Goal: Complete application form

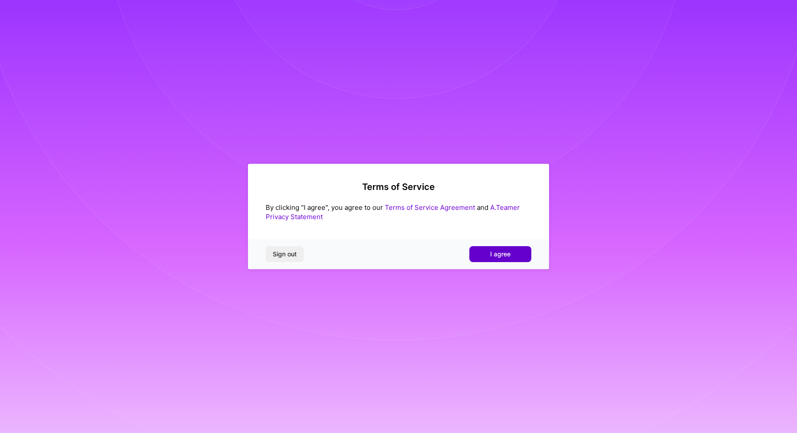
click at [482, 256] on button "I agree" at bounding box center [500, 254] width 62 height 16
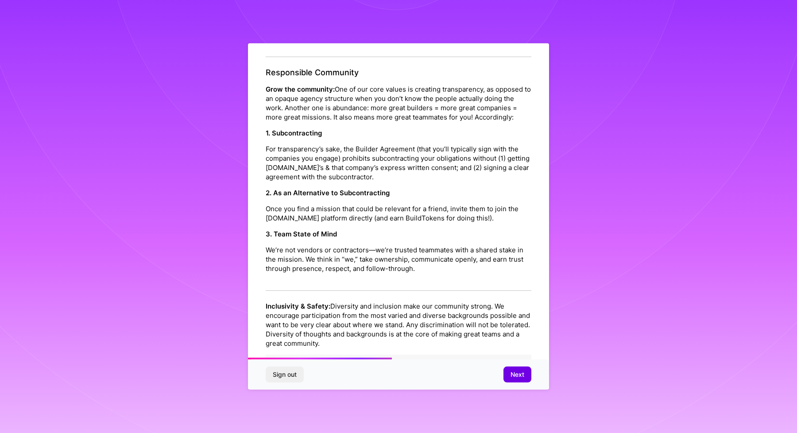
scroll to position [414, 0]
drag, startPoint x: 284, startPoint y: 236, endPoint x: 431, endPoint y: 239, distance: 147.0
click at [430, 244] on p "We’re not vendors or contractors—we’re trusted teammates with a shared stake in…" at bounding box center [399, 258] width 266 height 28
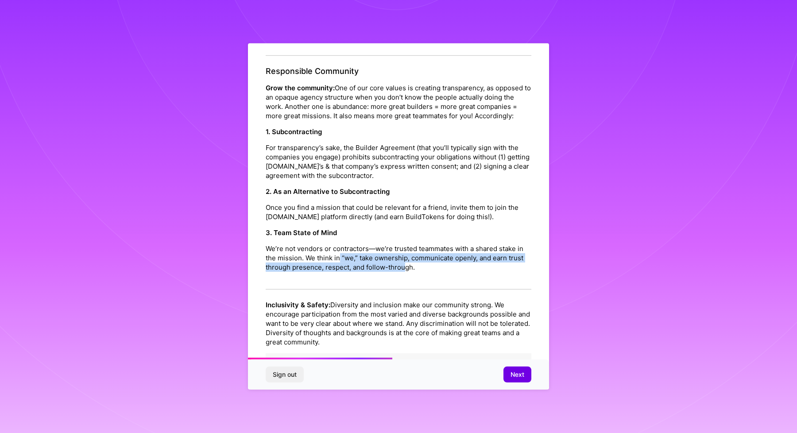
drag, startPoint x: 340, startPoint y: 248, endPoint x: 404, endPoint y: 253, distance: 64.4
click at [404, 253] on p "We’re not vendors or contractors—we’re trusted teammates with a shared stake in…" at bounding box center [399, 258] width 266 height 28
click at [436, 264] on div "Responsible Community Grow the community: One of our core values is creating tr…" at bounding box center [399, 177] width 266 height 223
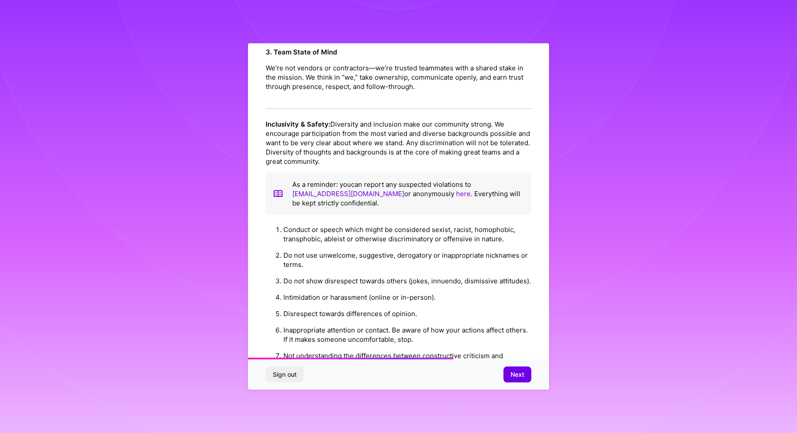
scroll to position [596, 0]
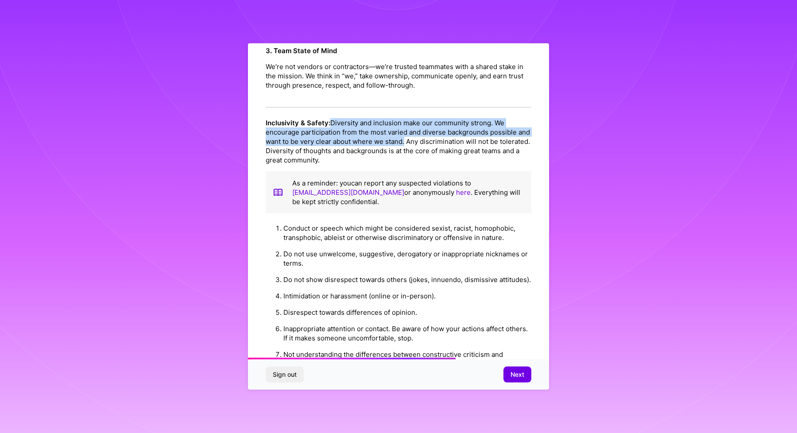
drag, startPoint x: 330, startPoint y: 112, endPoint x: 405, endPoint y: 131, distance: 77.6
click at [405, 131] on p "Inclusivity & Safety: Diversity and inclusion make our community strong. We enc…" at bounding box center [399, 141] width 266 height 46
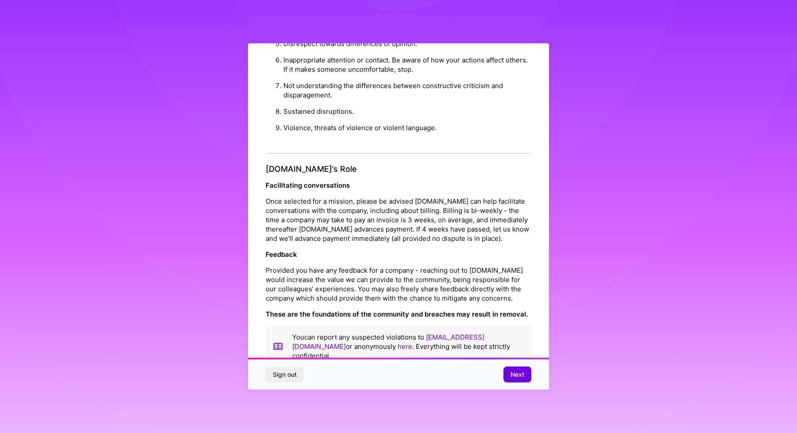
scroll to position [7, 0]
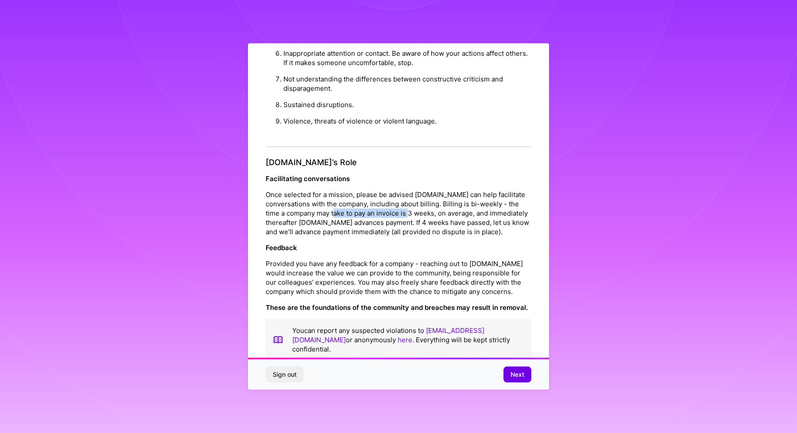
drag, startPoint x: 356, startPoint y: 202, endPoint x: 434, endPoint y: 205, distance: 77.9
click at [434, 205] on p "Once selected for a mission, please be advised [DOMAIN_NAME] can help facilitat…" at bounding box center [399, 213] width 266 height 46
click at [514, 373] on span "Next" at bounding box center [517, 374] width 14 height 9
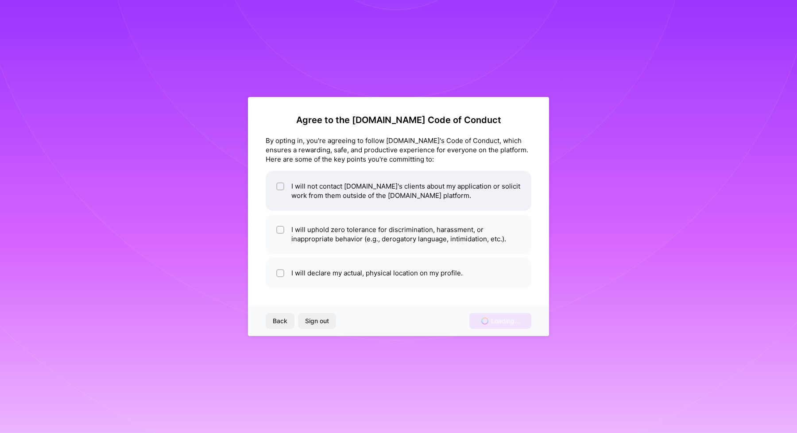
click at [281, 182] on div at bounding box center [280, 186] width 8 height 8
checkbox input "true"
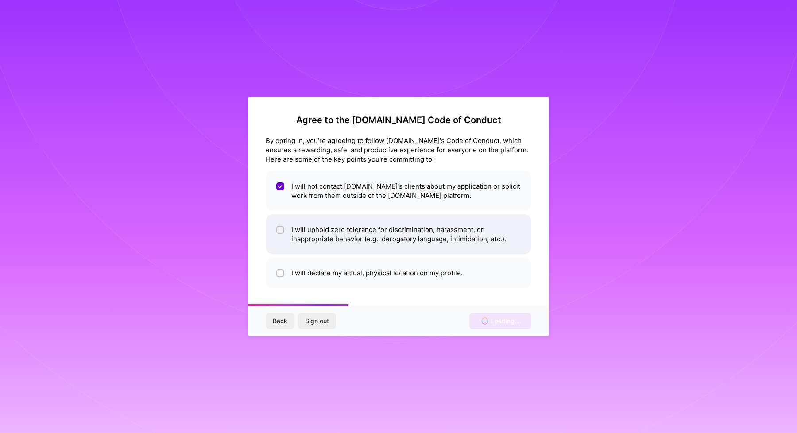
click at [279, 225] on span at bounding box center [280, 234] width 8 height 19
checkbox input "true"
click at [281, 268] on li "I will declare my actual, physical location on my profile." at bounding box center [399, 273] width 266 height 31
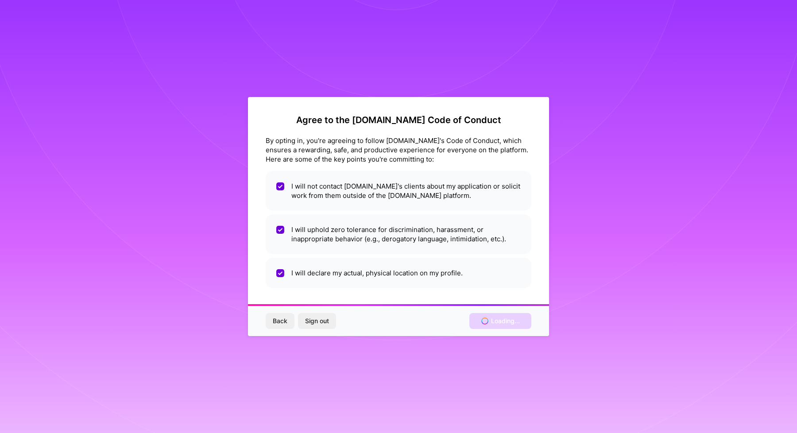
drag, startPoint x: 327, startPoint y: 137, endPoint x: 511, endPoint y: 142, distance: 184.6
click at [512, 141] on div "By opting in, you're agreeing to follow [DOMAIN_NAME]'s Code of Conduct, which …" at bounding box center [399, 150] width 266 height 28
drag, startPoint x: 511, startPoint y: 142, endPoint x: 442, endPoint y: 141, distance: 69.0
click at [442, 141] on div "By opting in, you're agreeing to follow [DOMAIN_NAME]'s Code of Conduct, which …" at bounding box center [399, 150] width 266 height 28
click at [435, 151] on div "By opting in, you're agreeing to follow [DOMAIN_NAME]'s Code of Conduct, which …" at bounding box center [399, 150] width 266 height 28
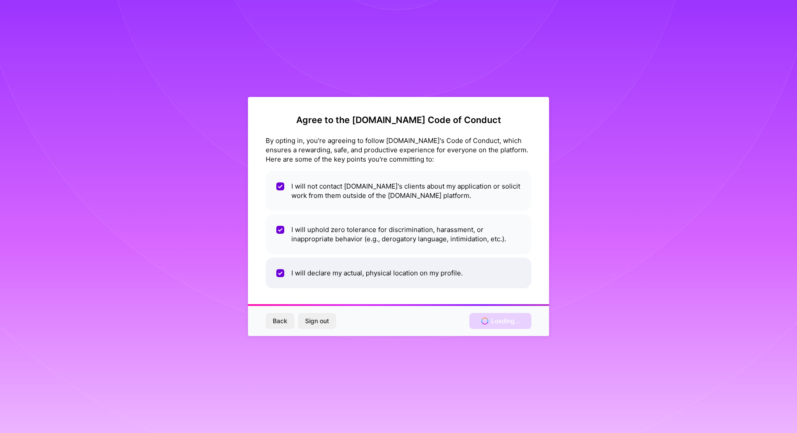
click at [279, 271] on input "checkbox" at bounding box center [281, 274] width 8 height 8
click at [279, 271] on input "checkbox" at bounding box center [281, 273] width 6 height 6
checkbox input "true"
click at [497, 326] on div "Back Sign out Loading..." at bounding box center [398, 321] width 301 height 30
click at [493, 317] on div "Back Sign out Loading..." at bounding box center [398, 321] width 301 height 30
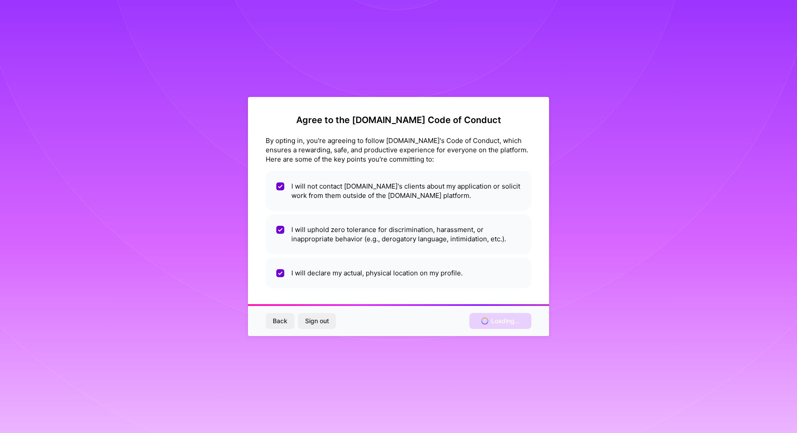
click at [285, 316] on button "Back" at bounding box center [280, 321] width 29 height 16
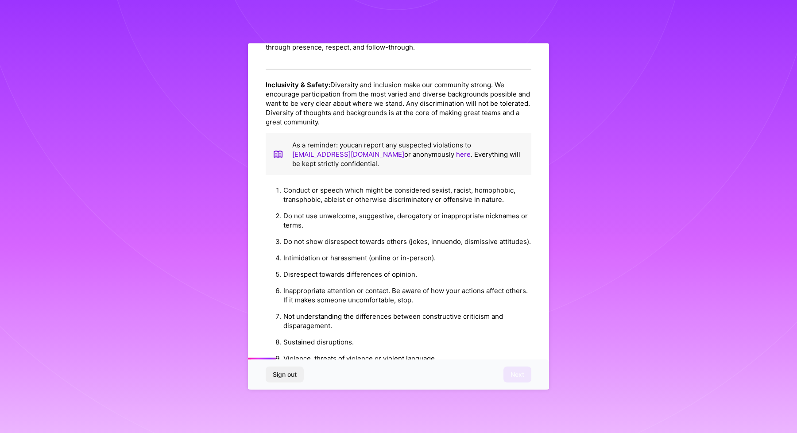
scroll to position [864, 0]
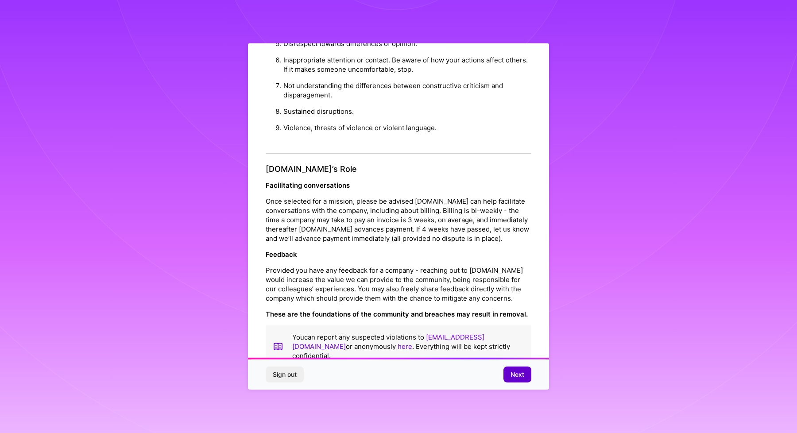
click at [512, 373] on span "Next" at bounding box center [517, 374] width 14 height 9
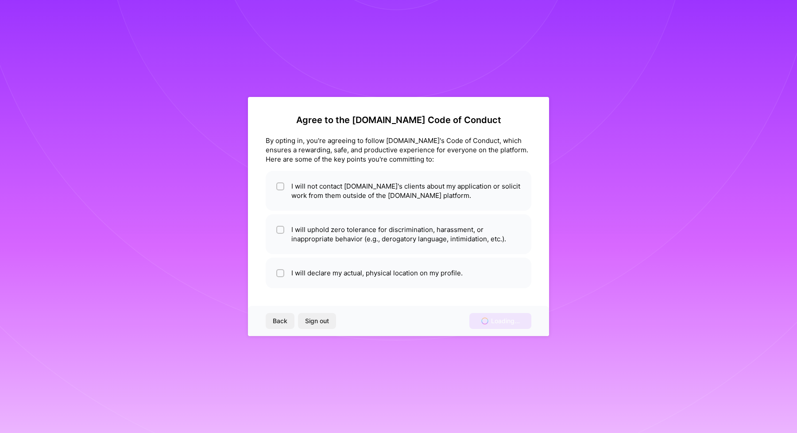
scroll to position [0, 0]
click at [295, 267] on li "I will declare my actual, physical location on my profile." at bounding box center [399, 273] width 266 height 31
checkbox input "true"
click at [284, 241] on li "I will uphold zero tolerance for discrimination, harassment, or inappropriate b…" at bounding box center [399, 234] width 266 height 40
checkbox input "true"
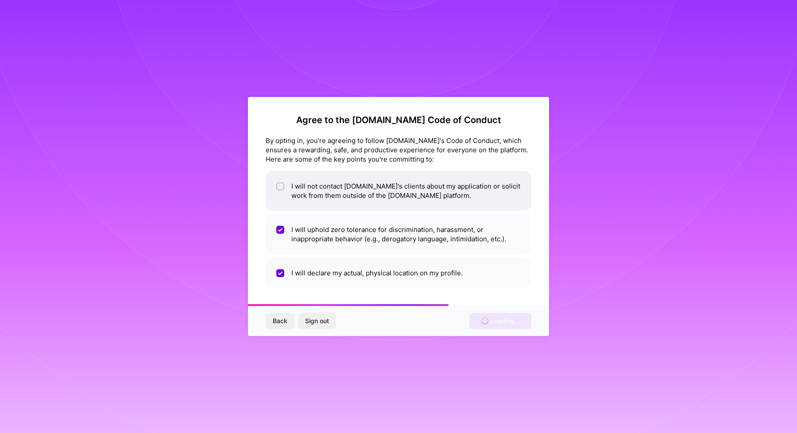
click at [282, 196] on span at bounding box center [280, 190] width 8 height 19
checkbox input "true"
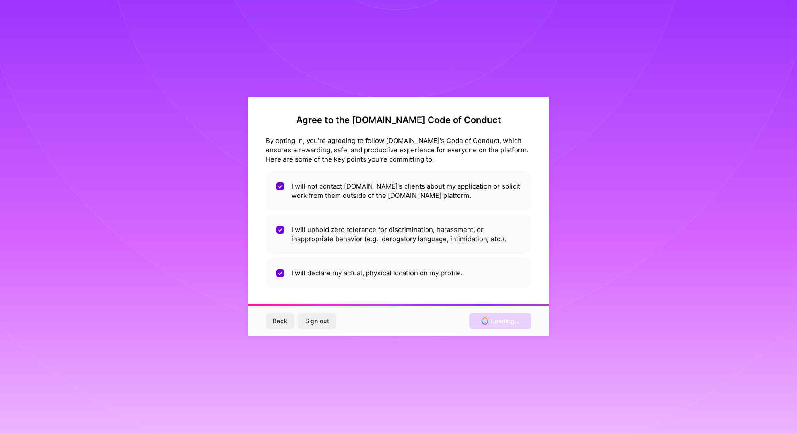
click at [498, 319] on div "Back Sign out Loading..." at bounding box center [398, 321] width 301 height 30
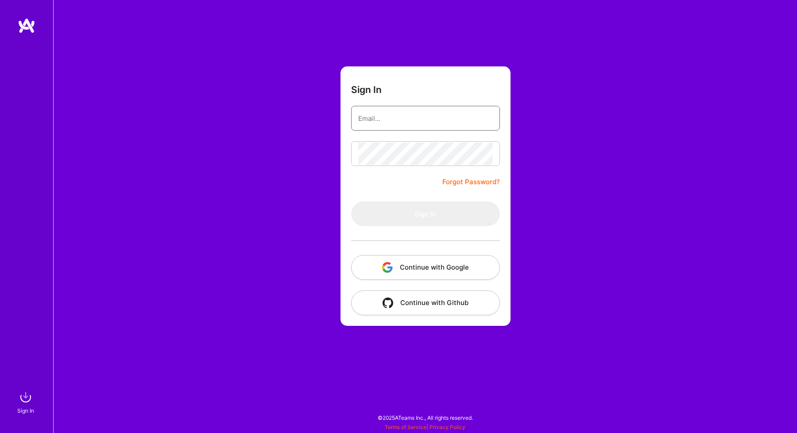
click at [427, 119] on input "email" at bounding box center [425, 118] width 135 height 23
type input "[EMAIL_ADDRESS][DOMAIN_NAME]"
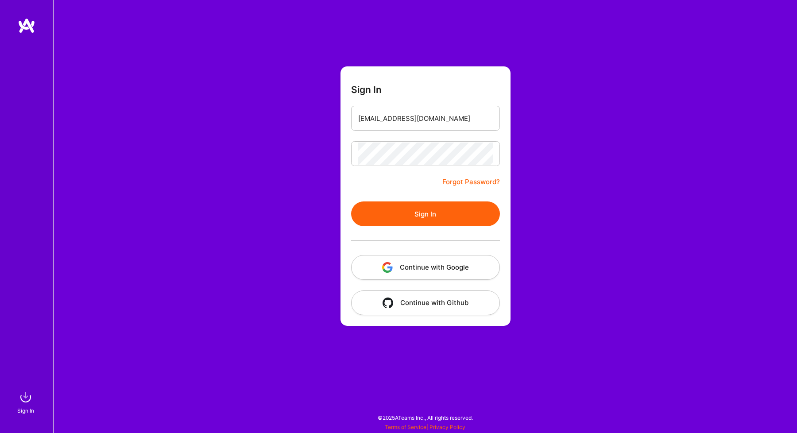
click at [413, 217] on button "Sign In" at bounding box center [425, 213] width 149 height 25
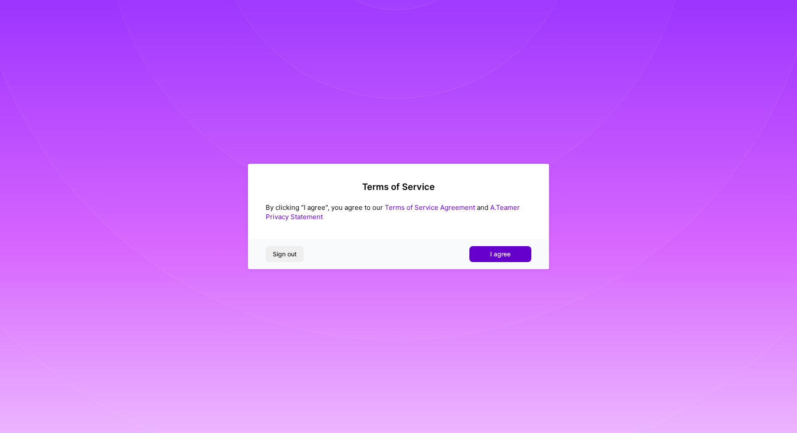
click at [492, 257] on span "I agree" at bounding box center [500, 254] width 20 height 9
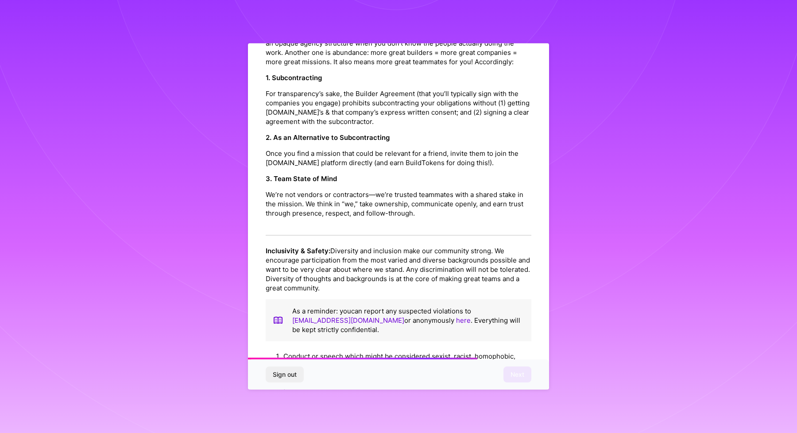
scroll to position [864, 0]
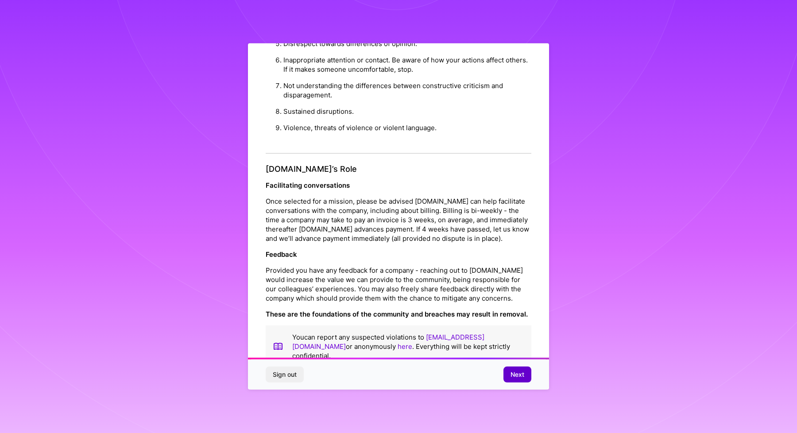
click at [516, 374] on span "Next" at bounding box center [517, 374] width 14 height 9
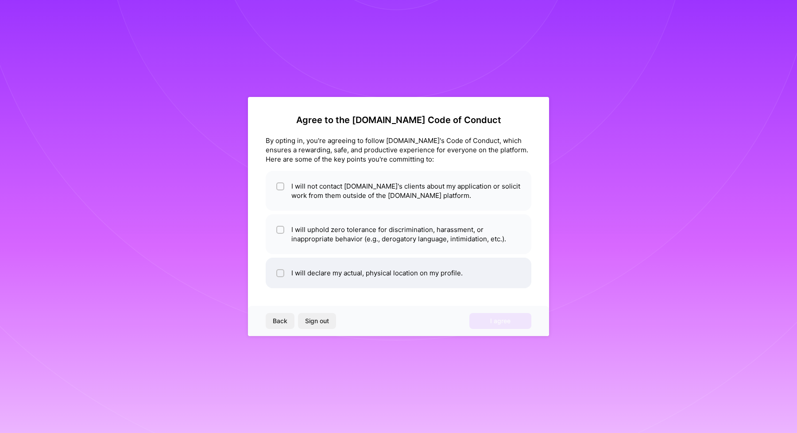
click at [302, 264] on li "I will declare my actual, physical location on my profile." at bounding box center [399, 273] width 266 height 31
checkbox input "true"
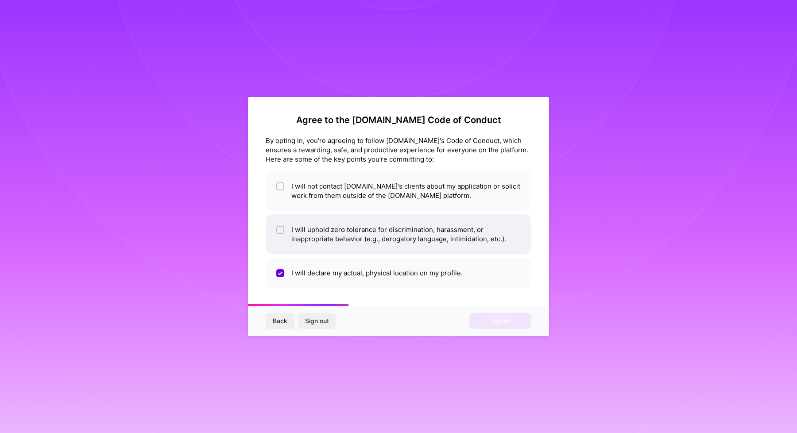
click at [304, 241] on li "I will uphold zero tolerance for discrimination, harassment, or inappropriate b…" at bounding box center [399, 234] width 266 height 40
checkbox input "true"
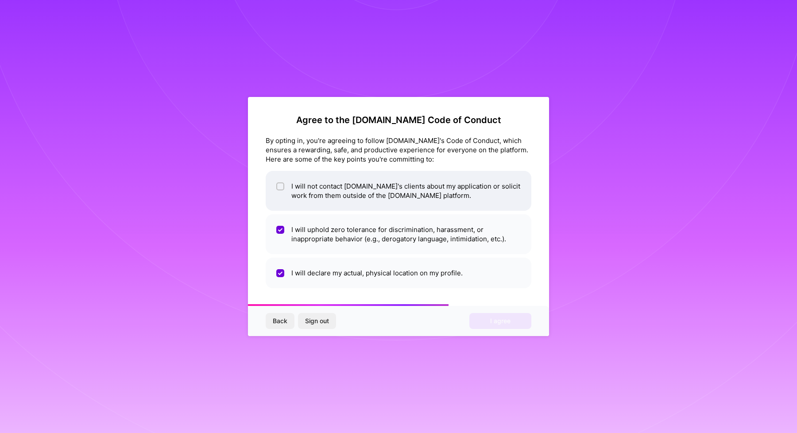
click at [326, 189] on li "I will not contact [DOMAIN_NAME]'s clients about my application or solicit work…" at bounding box center [399, 191] width 266 height 40
checkbox input "true"
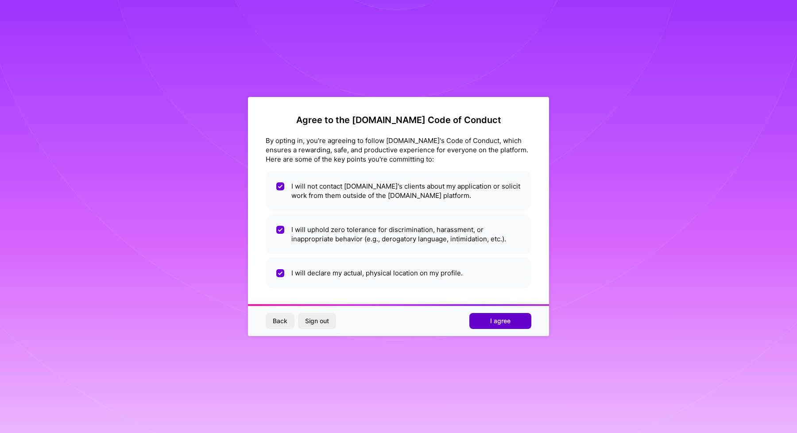
click at [492, 320] on span "I agree" at bounding box center [500, 320] width 20 height 9
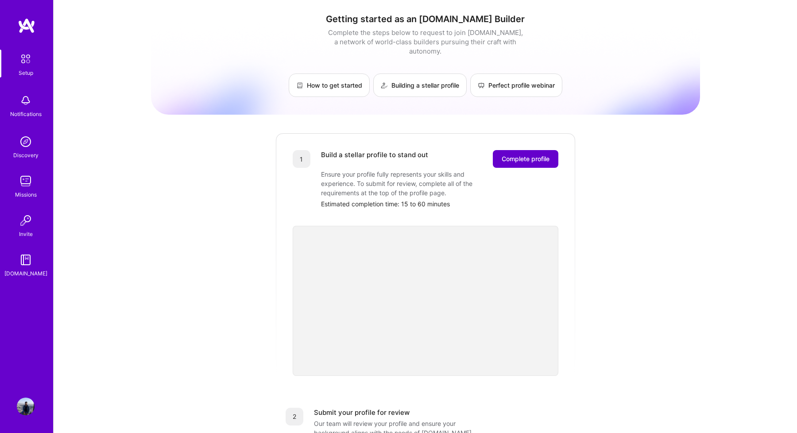
click at [524, 154] on span "Complete profile" at bounding box center [525, 158] width 48 height 9
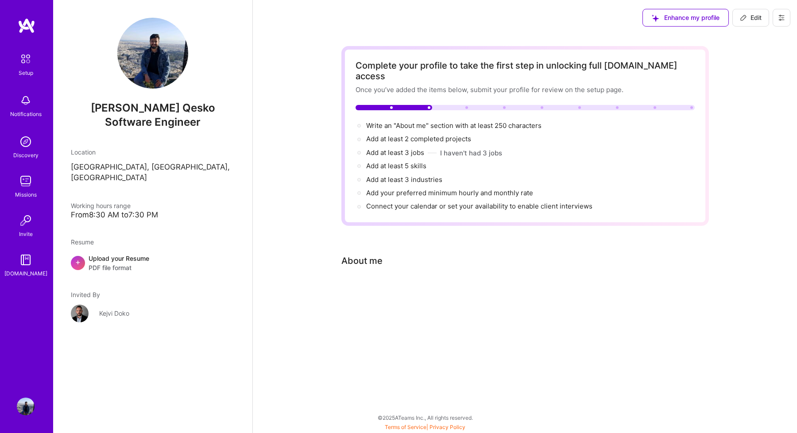
click at [389, 254] on div "About me" at bounding box center [518, 260] width 354 height 13
click at [370, 254] on div "About me" at bounding box center [361, 260] width 41 height 13
click at [380, 121] on span "Write an "About me" section with at least 250 characters →" at bounding box center [458, 125] width 185 height 8
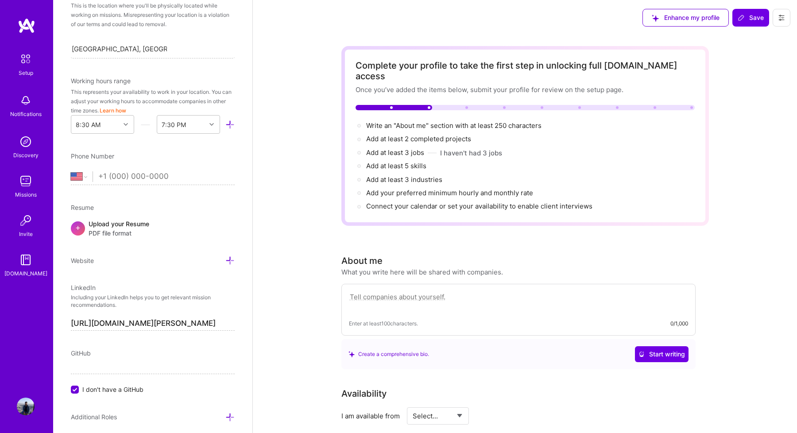
scroll to position [170, 0]
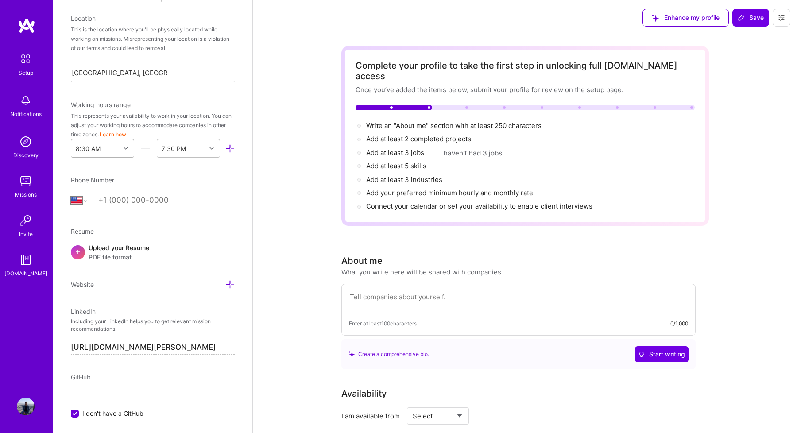
click at [124, 147] on icon at bounding box center [125, 148] width 4 height 4
click at [97, 242] on div "8:30 AM" at bounding box center [102, 245] width 63 height 16
click at [177, 145] on div "End Time" at bounding box center [174, 148] width 27 height 9
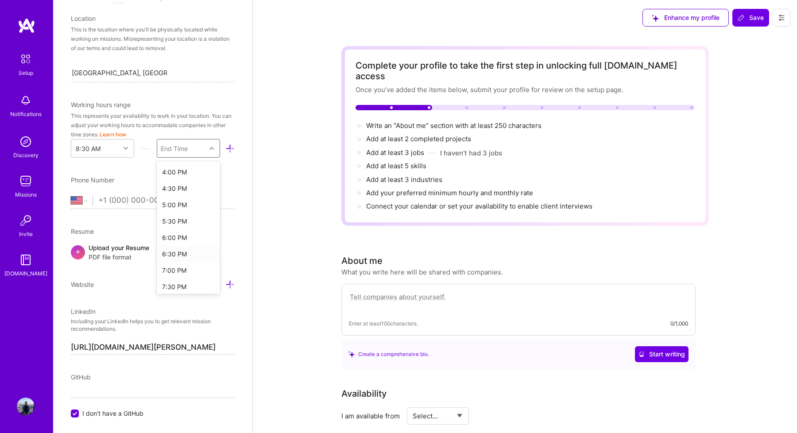
click at [175, 254] on div "6:30 PM" at bounding box center [188, 254] width 63 height 16
click at [243, 168] on div "Edit photo [PERSON_NAME] Qesko Software Engineer Years Experience Location This…" at bounding box center [152, 216] width 199 height 433
click at [92, 202] on div "[GEOGRAPHIC_DATA] [GEOGRAPHIC_DATA] [GEOGRAPHIC_DATA] [GEOGRAPHIC_DATA] [US_STA…" at bounding box center [82, 200] width 22 height 11
click at [84, 202] on select "[GEOGRAPHIC_DATA] [GEOGRAPHIC_DATA] [GEOGRAPHIC_DATA] [GEOGRAPHIC_DATA] [US_STA…" at bounding box center [82, 200] width 22 height 11
select select "AL"
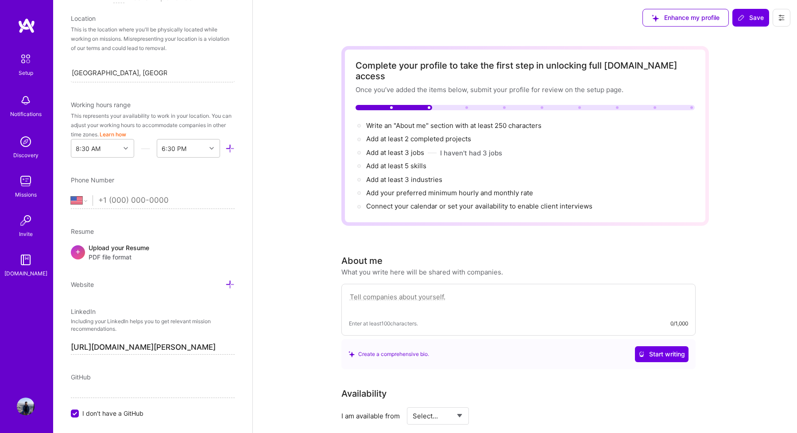
click at [71, 195] on select "[GEOGRAPHIC_DATA] [GEOGRAPHIC_DATA] [GEOGRAPHIC_DATA] [GEOGRAPHIC_DATA] [US_STA…" at bounding box center [82, 200] width 22 height 11
click at [146, 199] on input "tel" at bounding box center [166, 201] width 136 height 26
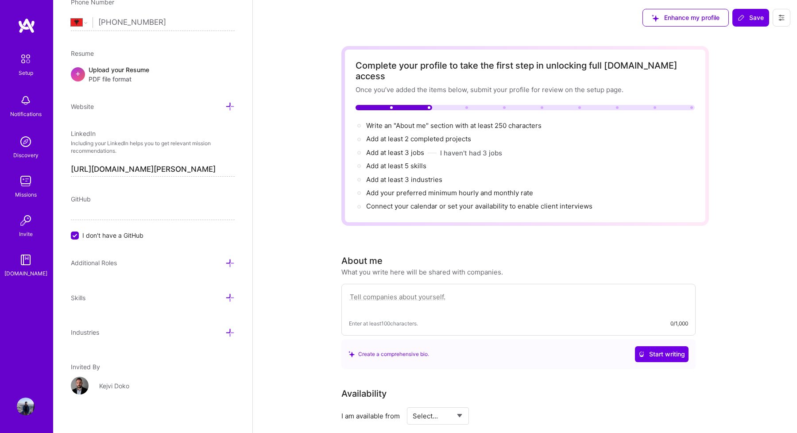
scroll to position [354, 0]
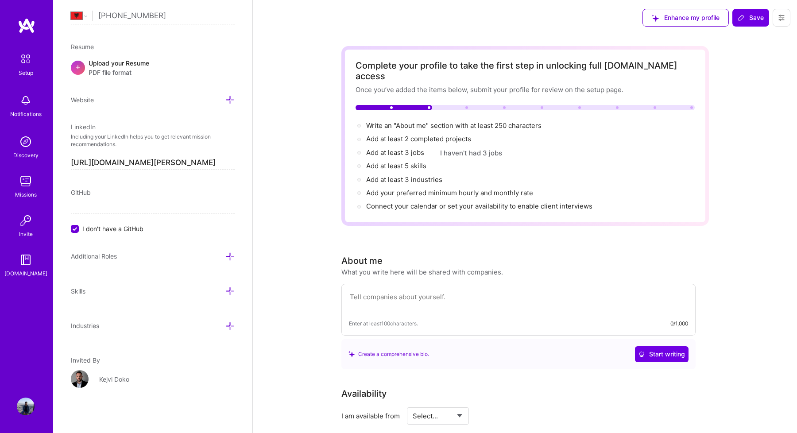
type input "[PHONE_NUMBER]"
click at [191, 251] on div "Additional Roles" at bounding box center [153, 256] width 164 height 10
click at [226, 254] on icon at bounding box center [229, 256] width 9 height 9
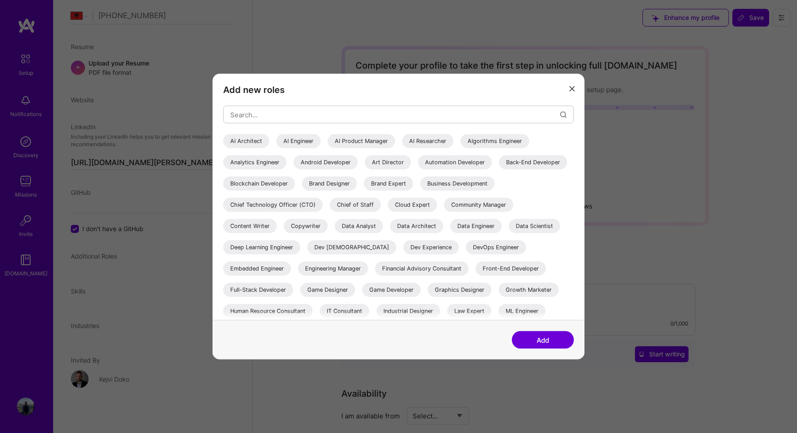
click at [569, 96] on div "Add new roles AI Architect AI Engineer AI Product Manager AI Researcher Algorit…" at bounding box center [398, 197] width 372 height 246
click at [573, 83] on button "modal" at bounding box center [572, 88] width 11 height 15
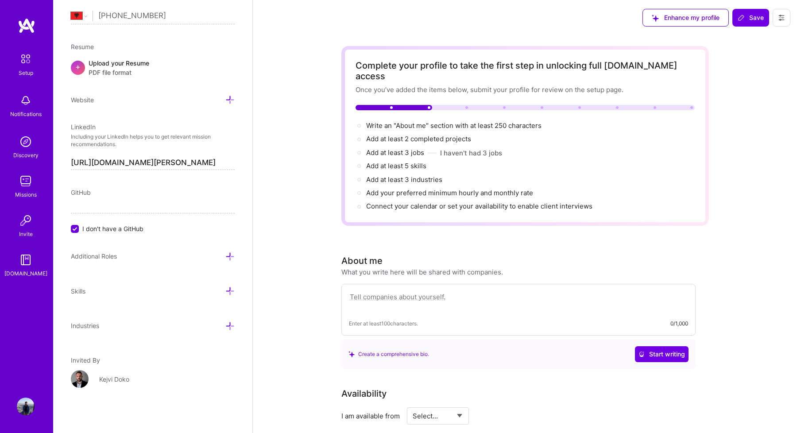
click at [224, 324] on div "Industries" at bounding box center [153, 325] width 164 height 10
click at [233, 290] on icon at bounding box center [229, 290] width 9 height 9
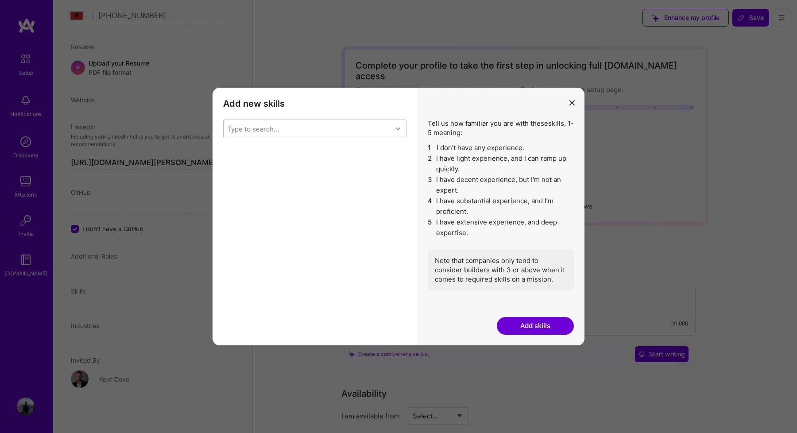
click at [336, 133] on div "Type to search..." at bounding box center [308, 129] width 169 height 18
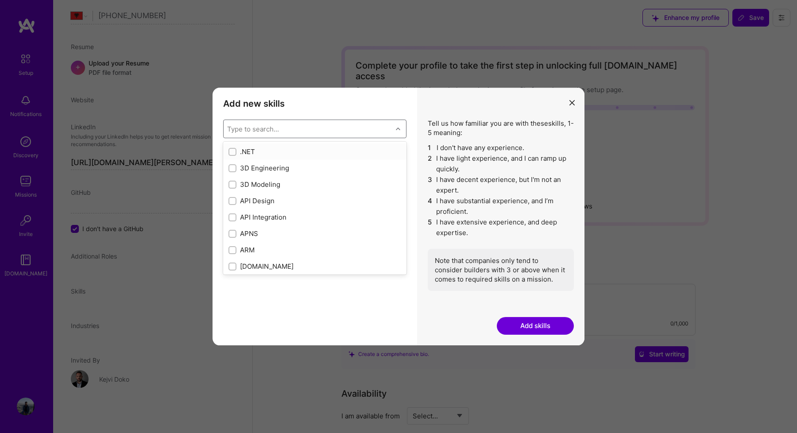
click at [231, 153] on input "modal" at bounding box center [233, 152] width 6 height 6
checkbox input "true"
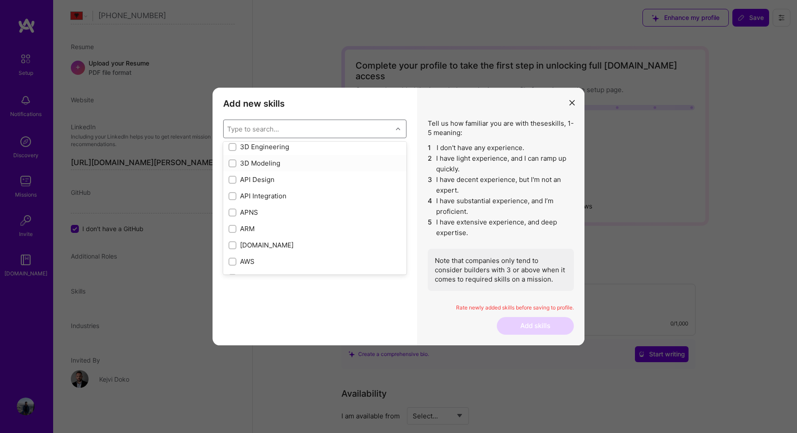
scroll to position [23, 0]
click at [233, 194] on input "modal" at bounding box center [233, 195] width 6 height 6
checkbox input "true"
click at [232, 180] on input "modal" at bounding box center [233, 179] width 6 height 6
checkbox input "true"
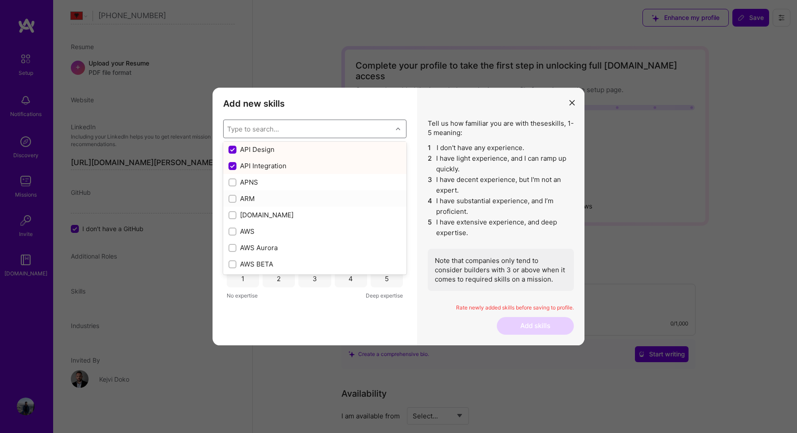
scroll to position [52, 0]
click at [231, 213] on input "modal" at bounding box center [233, 215] width 6 height 6
checkbox input "true"
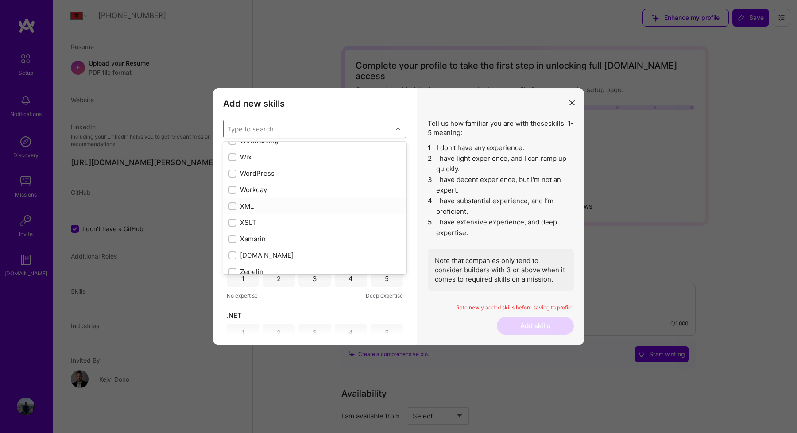
scroll to position [5931, 0]
click at [233, 214] on input "modal" at bounding box center [233, 214] width 6 height 6
checkbox input "true"
click at [232, 201] on input "modal" at bounding box center [233, 201] width 6 height 6
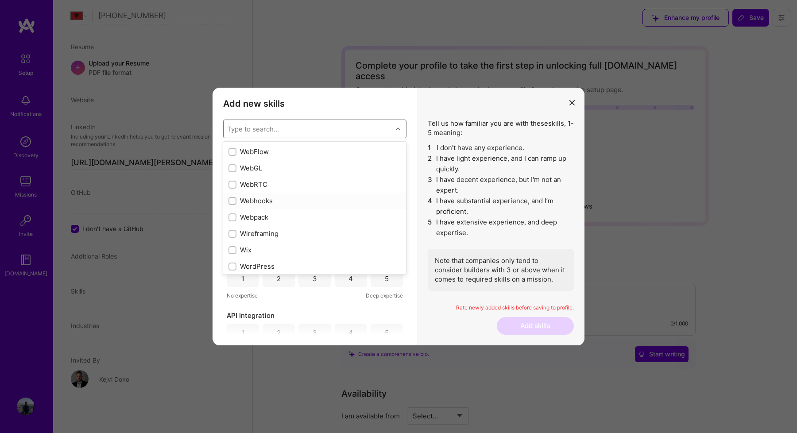
checkbox input "true"
click at [573, 96] on button "modal" at bounding box center [572, 102] width 11 height 15
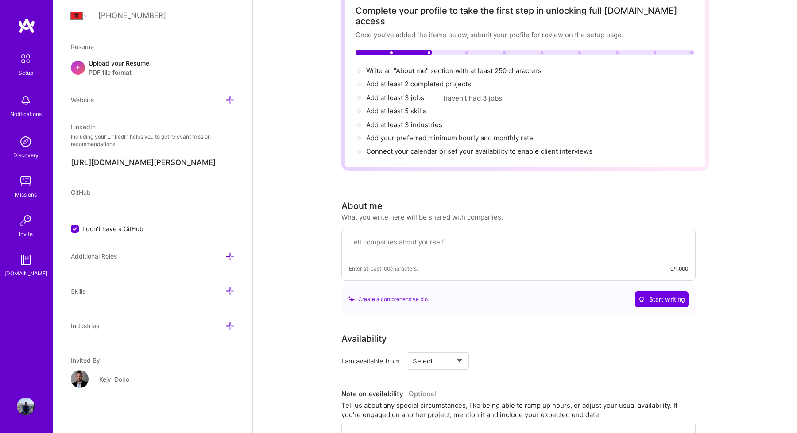
scroll to position [76, 0]
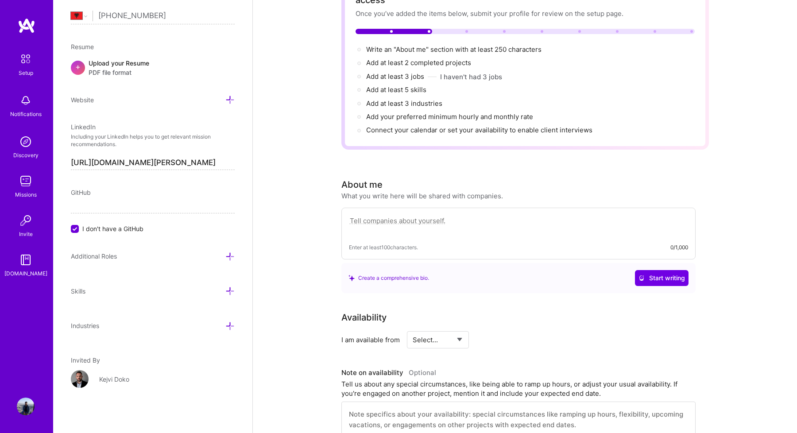
click at [446, 328] on select "Select... Right Now Future Date Not Available" at bounding box center [437, 339] width 51 height 23
select select "Right Now"
click at [412, 328] on select "Select... Right Now Future Date Not Available" at bounding box center [437, 339] width 51 height 23
click at [500, 331] on input at bounding box center [518, 339] width 53 height 17
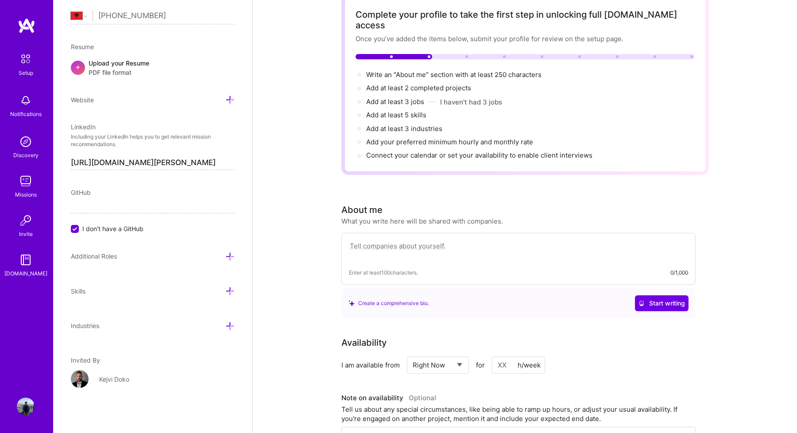
scroll to position [0, 0]
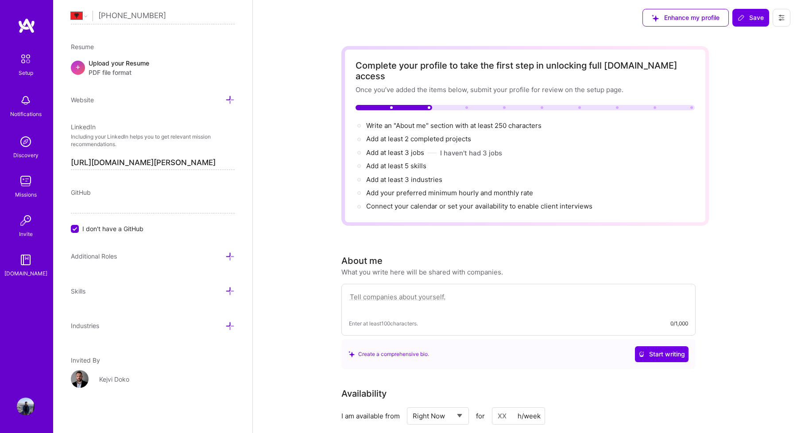
click at [412, 292] on textarea at bounding box center [518, 301] width 339 height 20
paste textarea "I am a motivated engineer with progressive experience over the years. I have wo…"
click at [488, 300] on textarea "I am a motivated engineer with progressive experience over the years. I have wo…" at bounding box center [518, 301] width 339 height 20
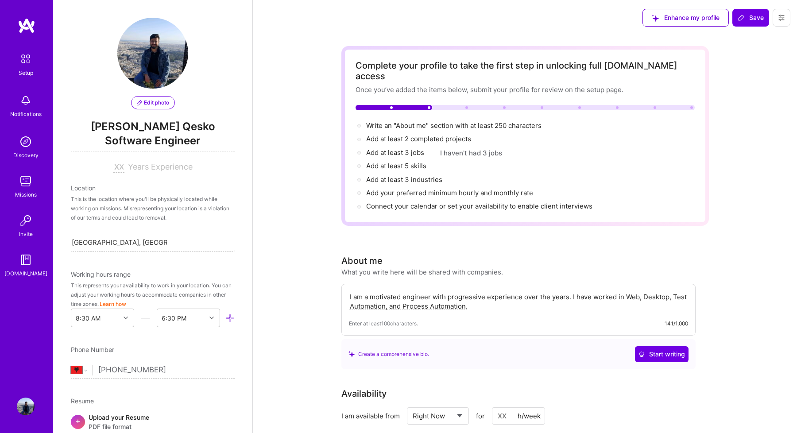
type textarea "I am a motivated engineer with progressive experience over the years. I have wo…"
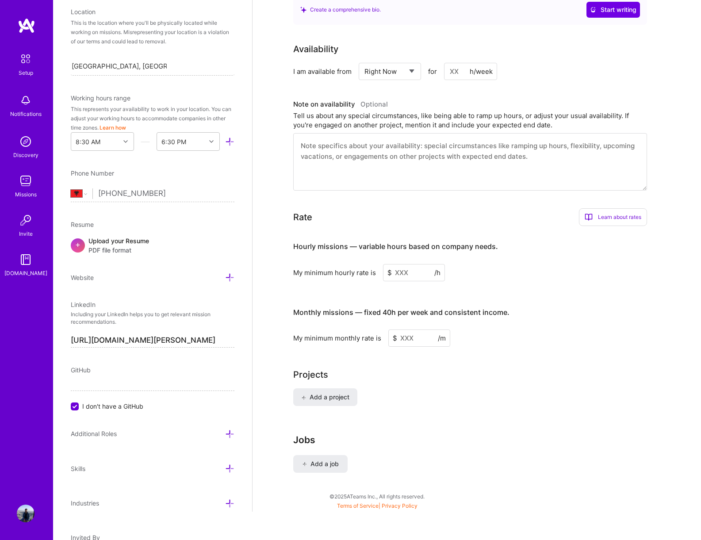
scroll to position [247, 0]
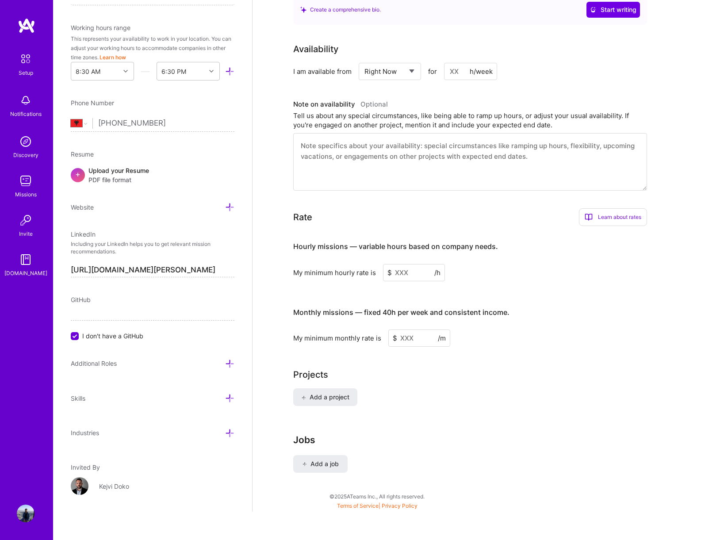
click at [225, 362] on icon at bounding box center [229, 363] width 9 height 9
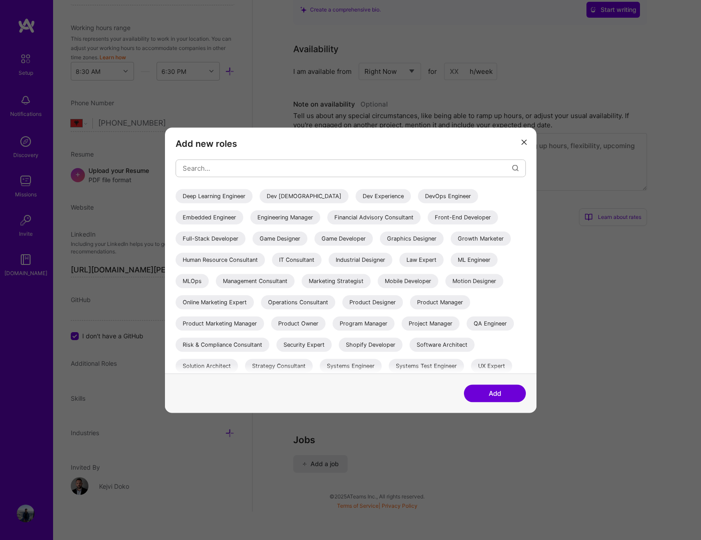
scroll to position [99, 0]
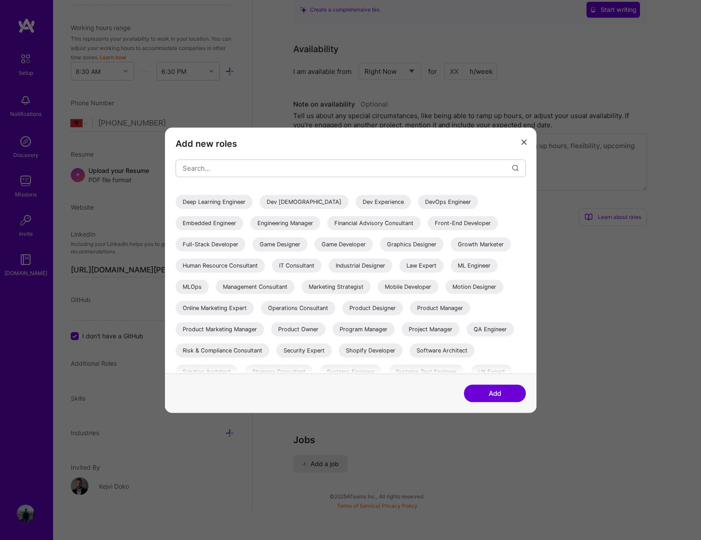
click at [418, 209] on div "DevOps Engineer" at bounding box center [448, 202] width 60 height 14
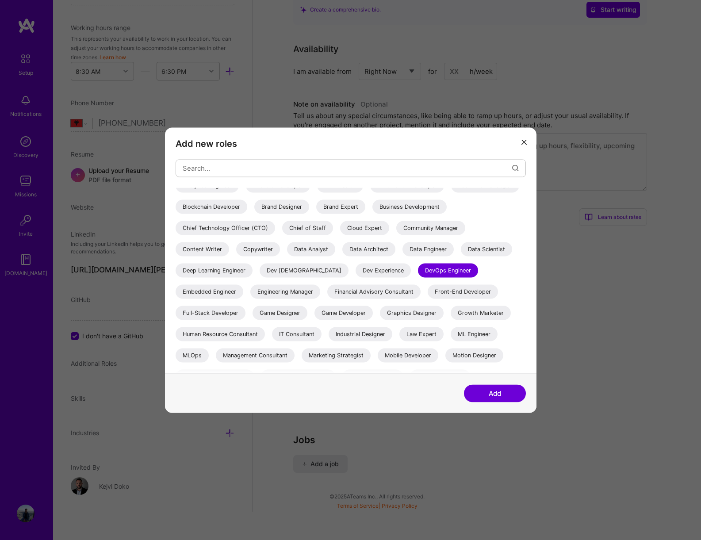
scroll to position [25, 0]
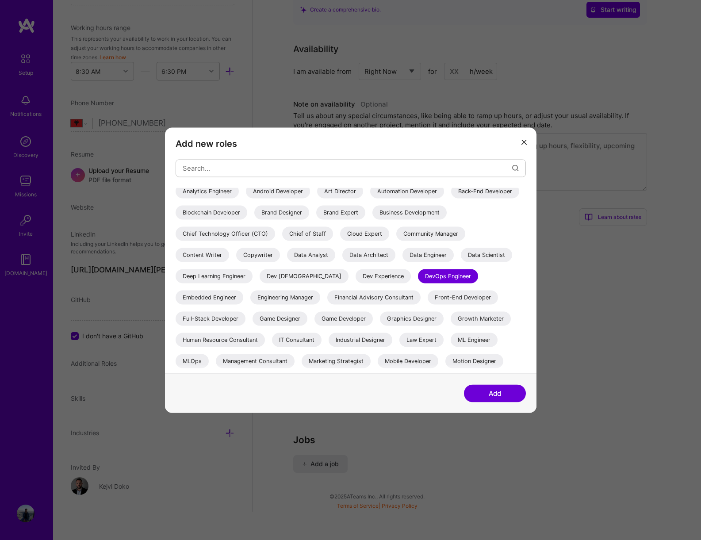
click at [451, 198] on div "Back-End Developer" at bounding box center [485, 191] width 68 height 14
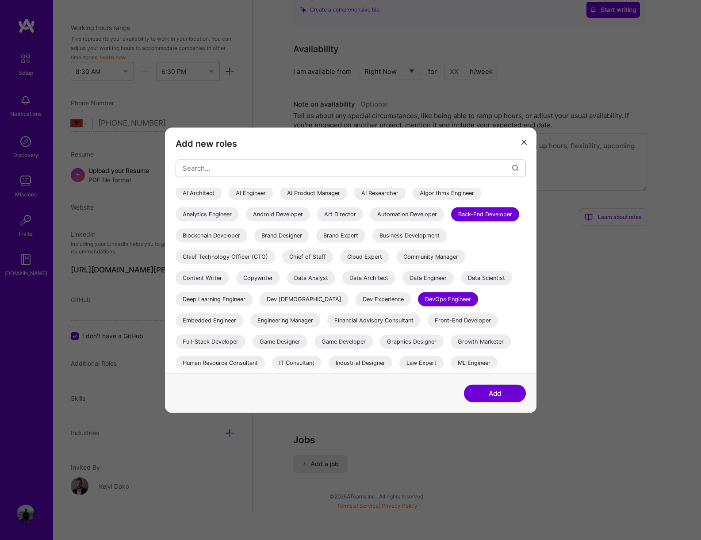
scroll to position [0, 0]
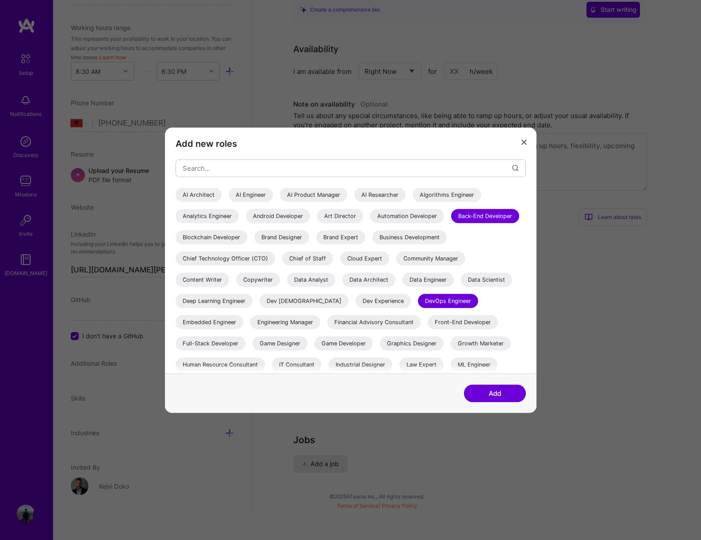
click at [520, 394] on button "Add" at bounding box center [495, 394] width 62 height 18
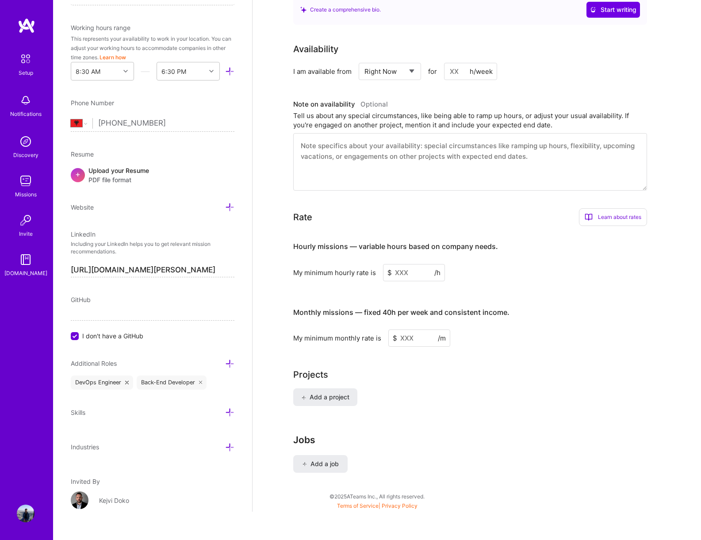
scroll to position [261, 0]
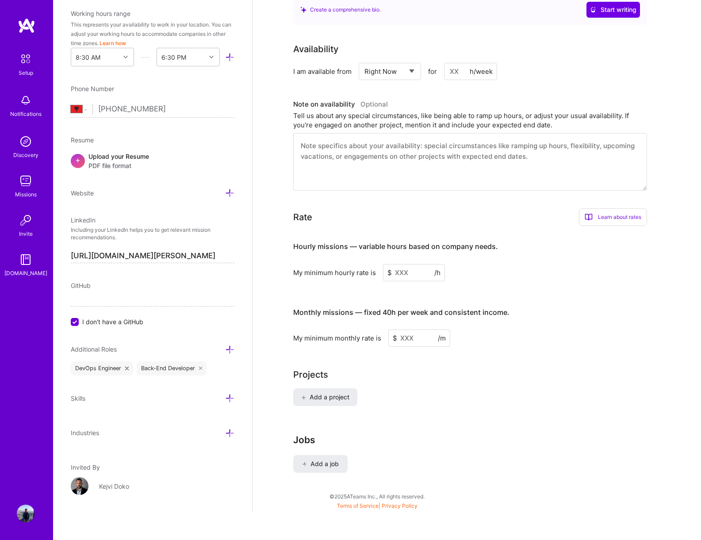
click at [225, 432] on icon at bounding box center [229, 433] width 9 height 9
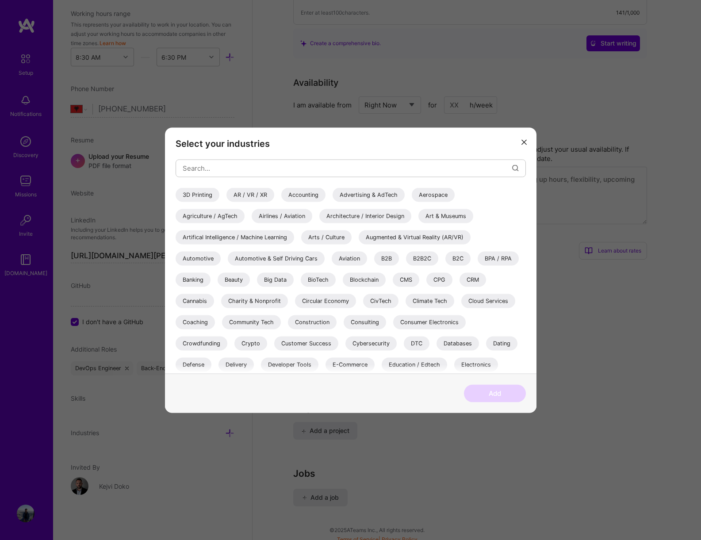
scroll to position [278, 0]
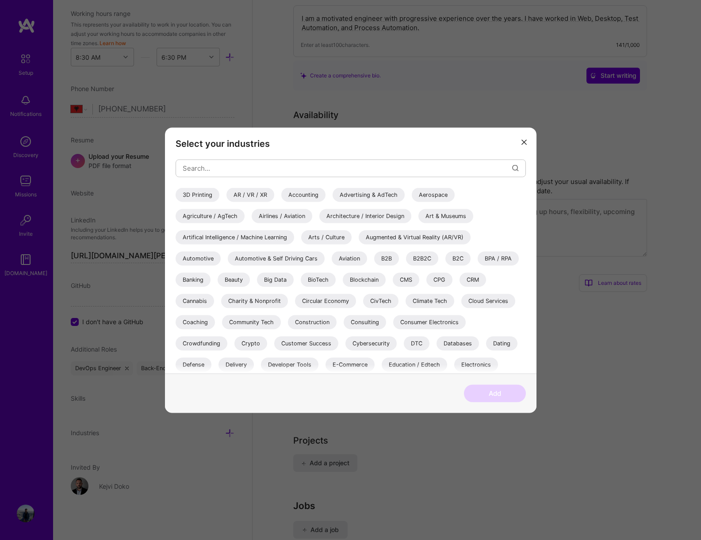
click at [528, 143] on button "modal" at bounding box center [524, 142] width 11 height 15
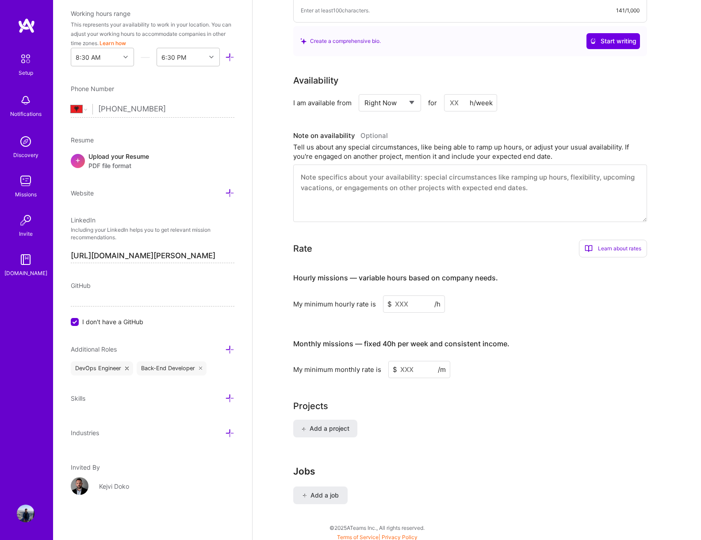
scroll to position [344, 0]
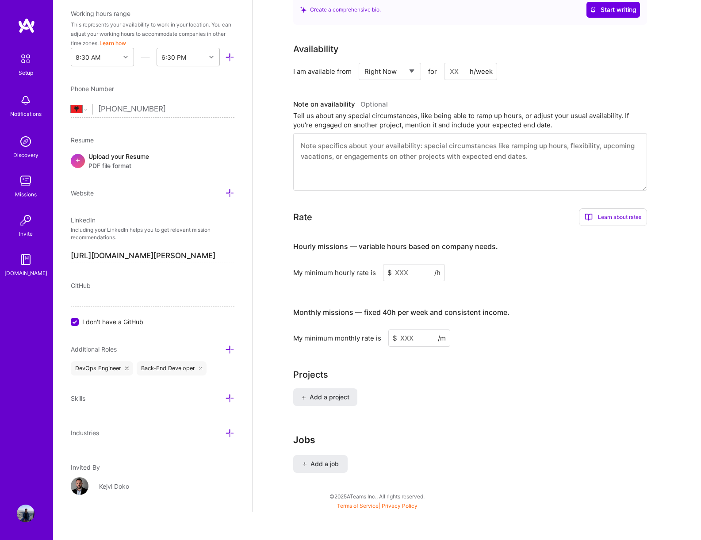
click at [415, 264] on input at bounding box center [414, 272] width 62 height 17
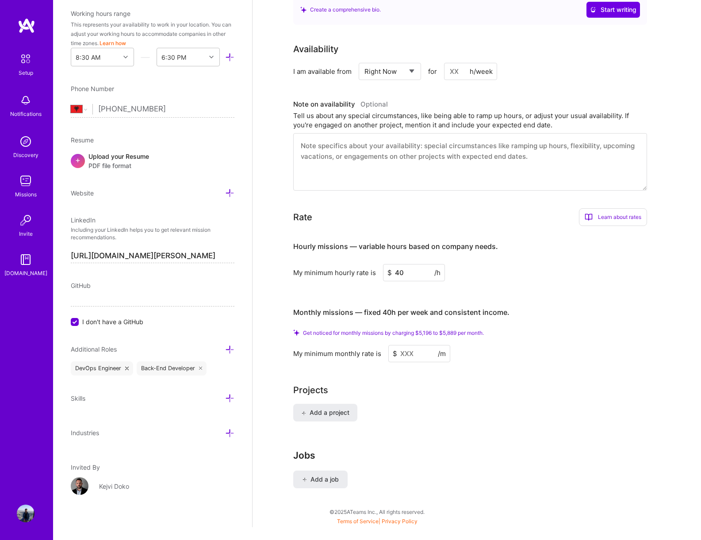
type input "40"
click at [417, 345] on input at bounding box center [420, 353] width 62 height 17
click at [462, 63] on input at bounding box center [470, 71] width 53 height 17
type input "3"
click at [340, 98] on div "Note on availability Optional" at bounding box center [340, 104] width 95 height 13
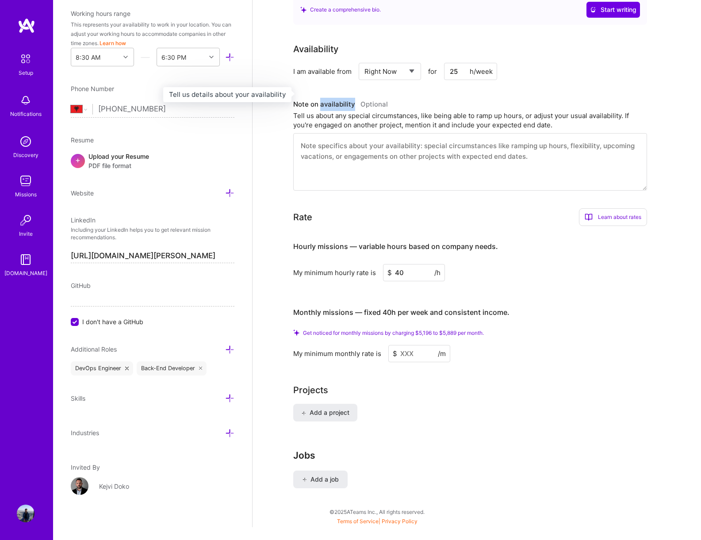
click at [340, 98] on div "Note on availability Optional" at bounding box center [340, 104] width 95 height 13
copy div "availability"
click at [453, 63] on input "25" at bounding box center [470, 71] width 53 height 17
type input "40"
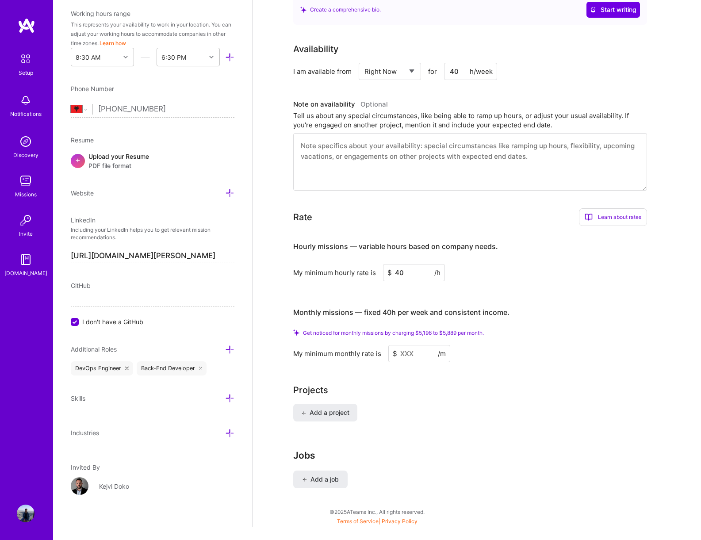
click at [542, 265] on div "My minimum hourly rate is $ 40 /h" at bounding box center [470, 272] width 354 height 17
click at [419, 346] on input at bounding box center [420, 353] width 62 height 17
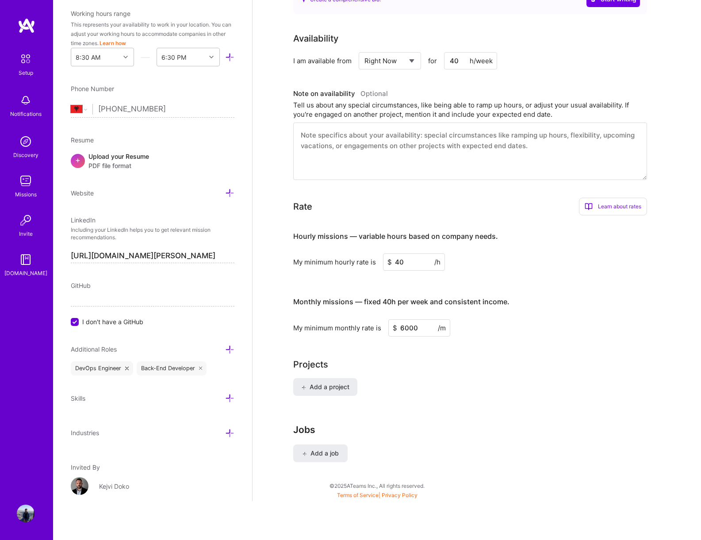
scroll to position [331, 0]
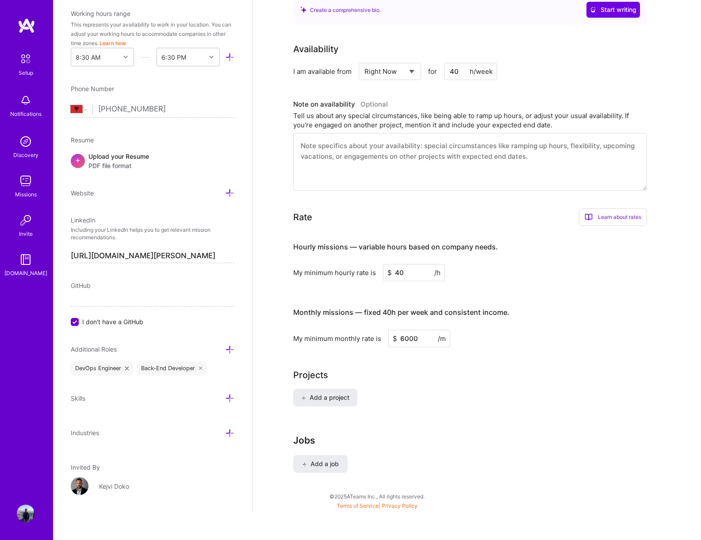
type input "6000"
click at [454, 63] on input "40" at bounding box center [470, 71] width 53 height 17
click at [455, 63] on input "40" at bounding box center [470, 71] width 53 height 17
type input "30"
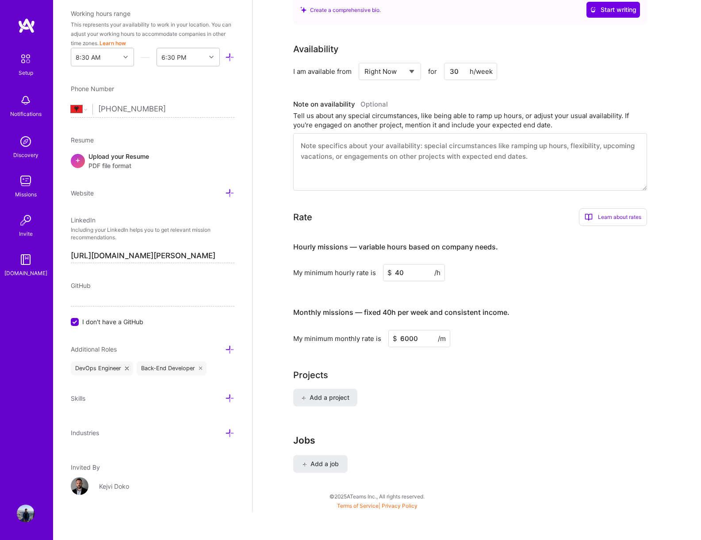
click at [412, 265] on input "40" at bounding box center [414, 272] width 62 height 17
click at [405, 331] on input "6000" at bounding box center [420, 338] width 62 height 17
click at [455, 389] on div "Add a project" at bounding box center [476, 403] width 367 height 28
click at [413, 330] on input "5500" at bounding box center [420, 338] width 62 height 17
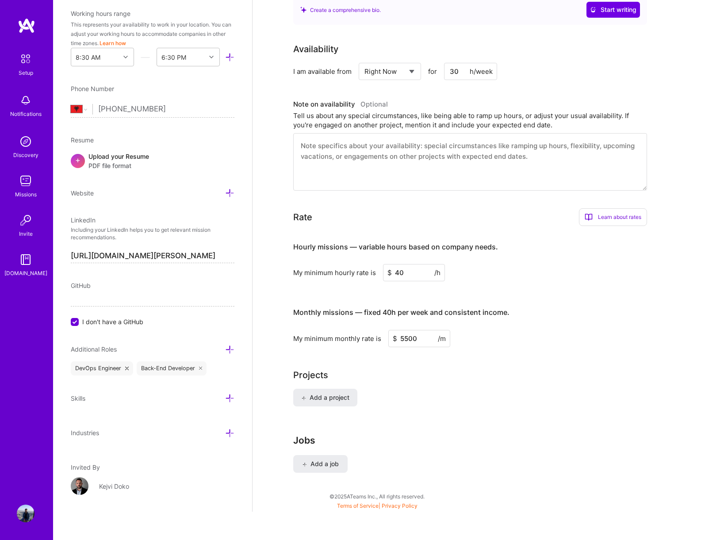
click at [413, 330] on input "5500" at bounding box center [420, 338] width 62 height 17
type input "5000"
